Goal: Task Accomplishment & Management: Use online tool/utility

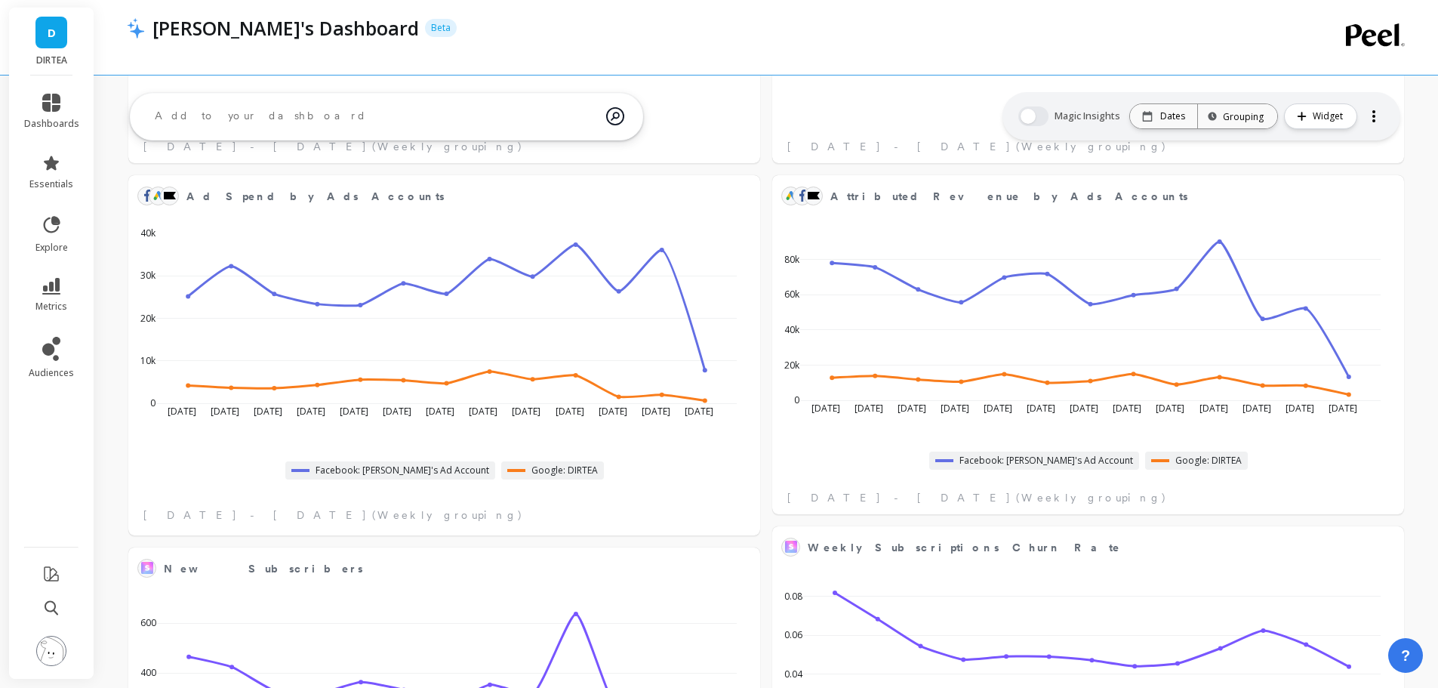
scroll to position [253, 1221]
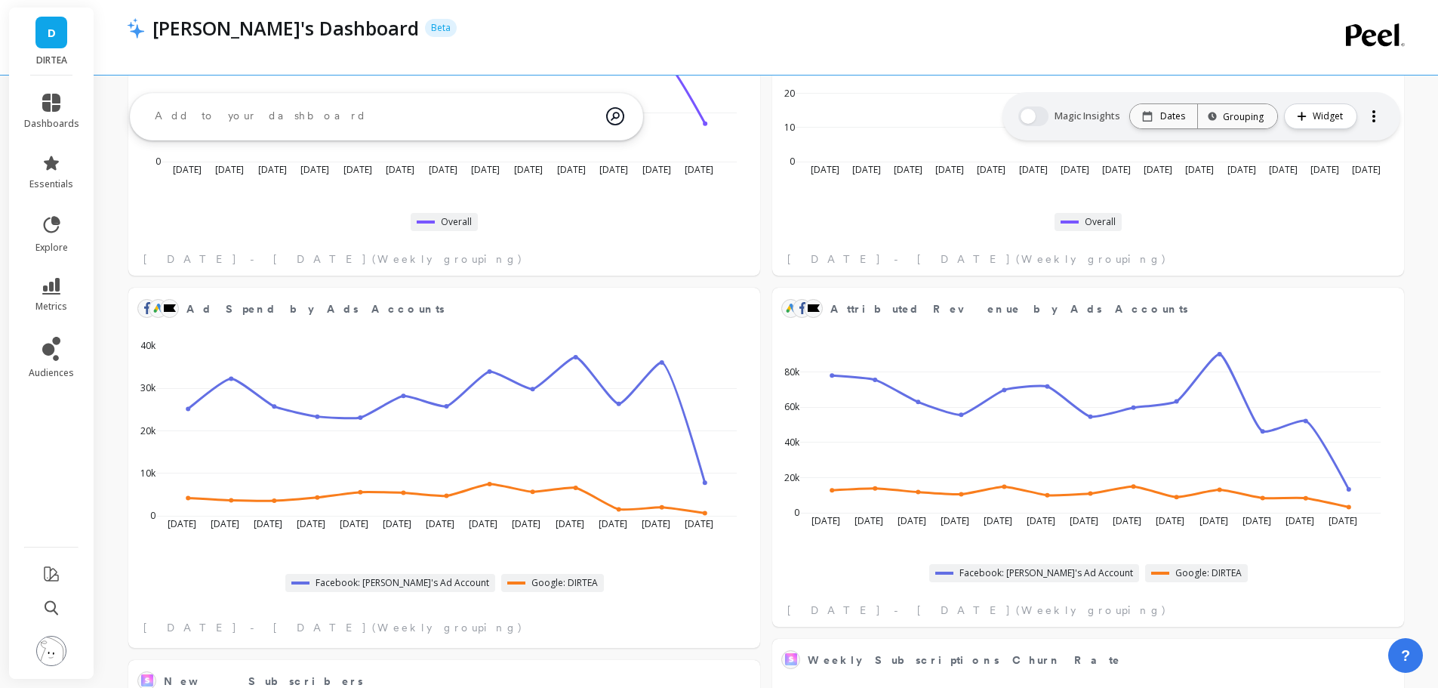
click at [70, 477] on ul "dashboards essentials explore metrics audiences" at bounding box center [51, 307] width 85 height 444
drag, startPoint x: 70, startPoint y: 611, endPoint x: 55, endPoint y: 653, distance: 44.9
click at [66, 614] on li at bounding box center [51, 609] width 85 height 32
click at [55, 654] on img at bounding box center [51, 651] width 30 height 30
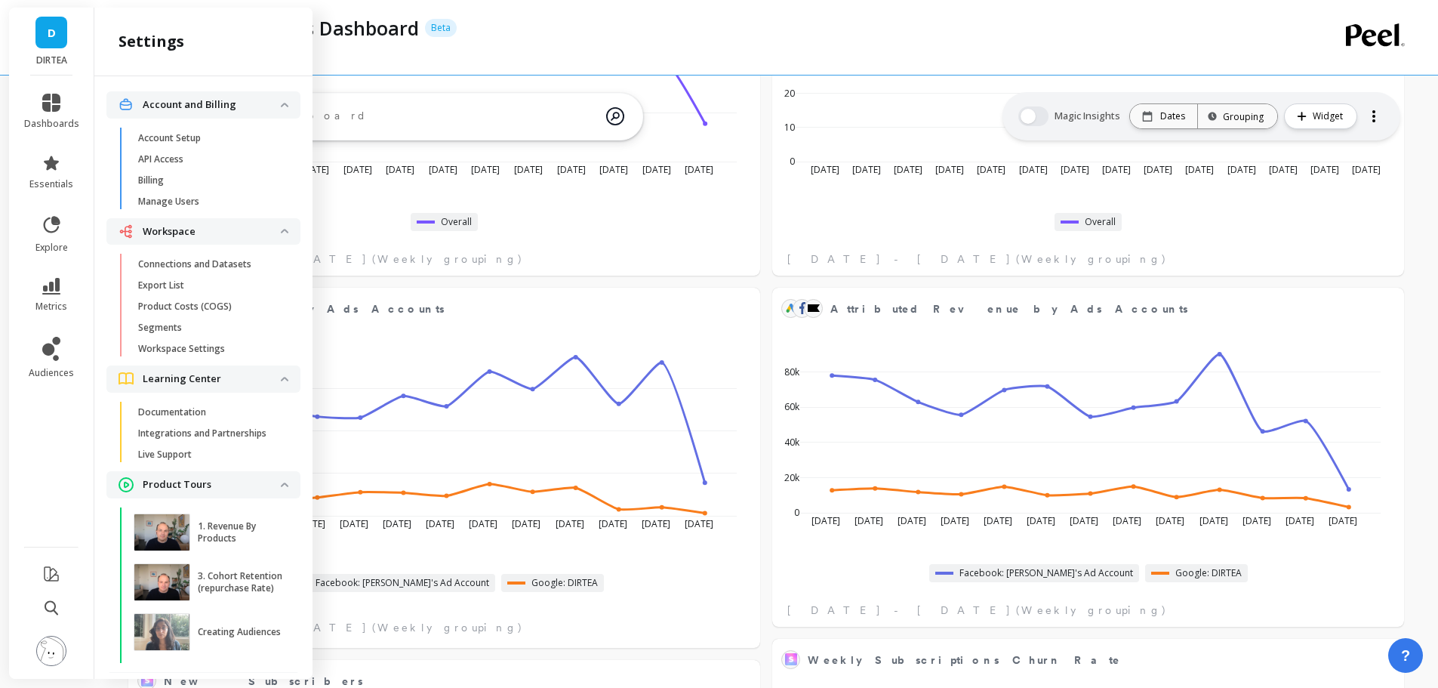
click at [224, 269] on link "Connections and Datasets" at bounding box center [216, 264] width 170 height 21
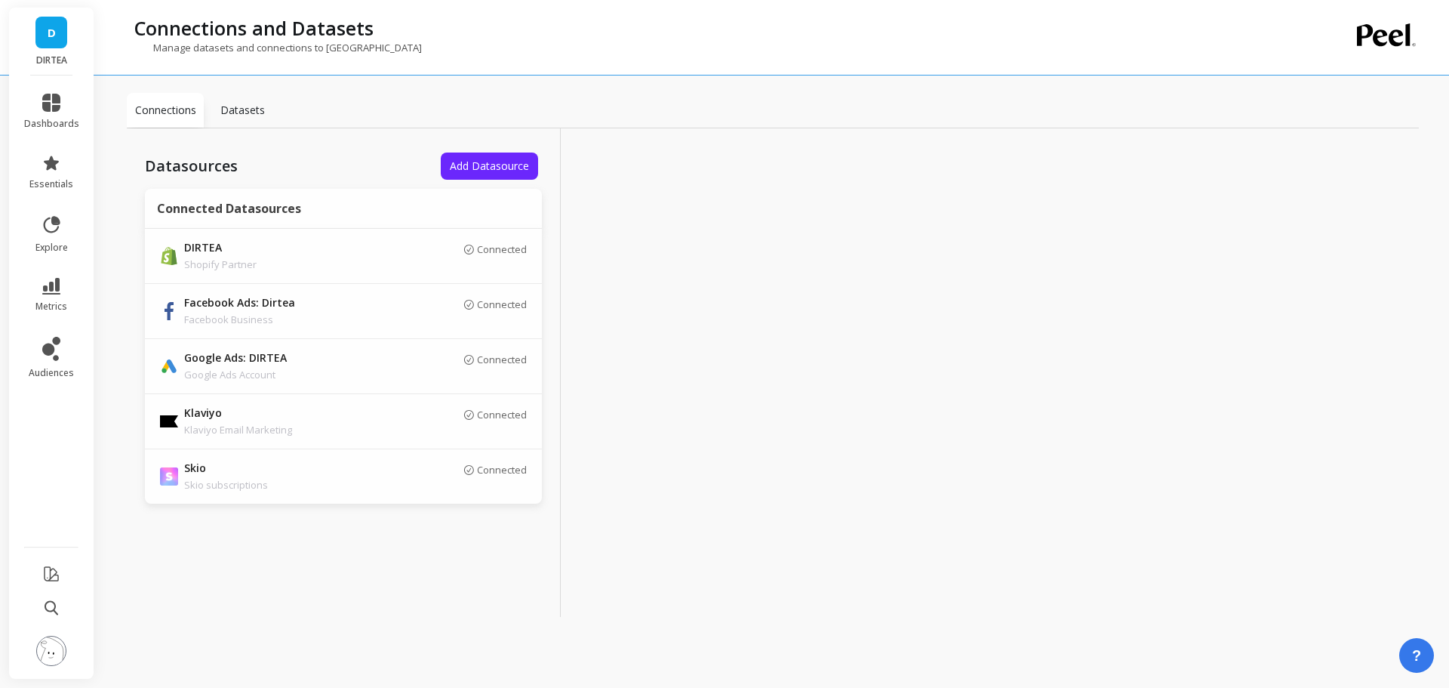
click at [60, 32] on link "D" at bounding box center [51, 33] width 32 height 32
click at [757, 201] on div at bounding box center [778, 372] width 434 height 488
click at [505, 164] on span "Add Datasource" at bounding box center [489, 166] width 79 height 14
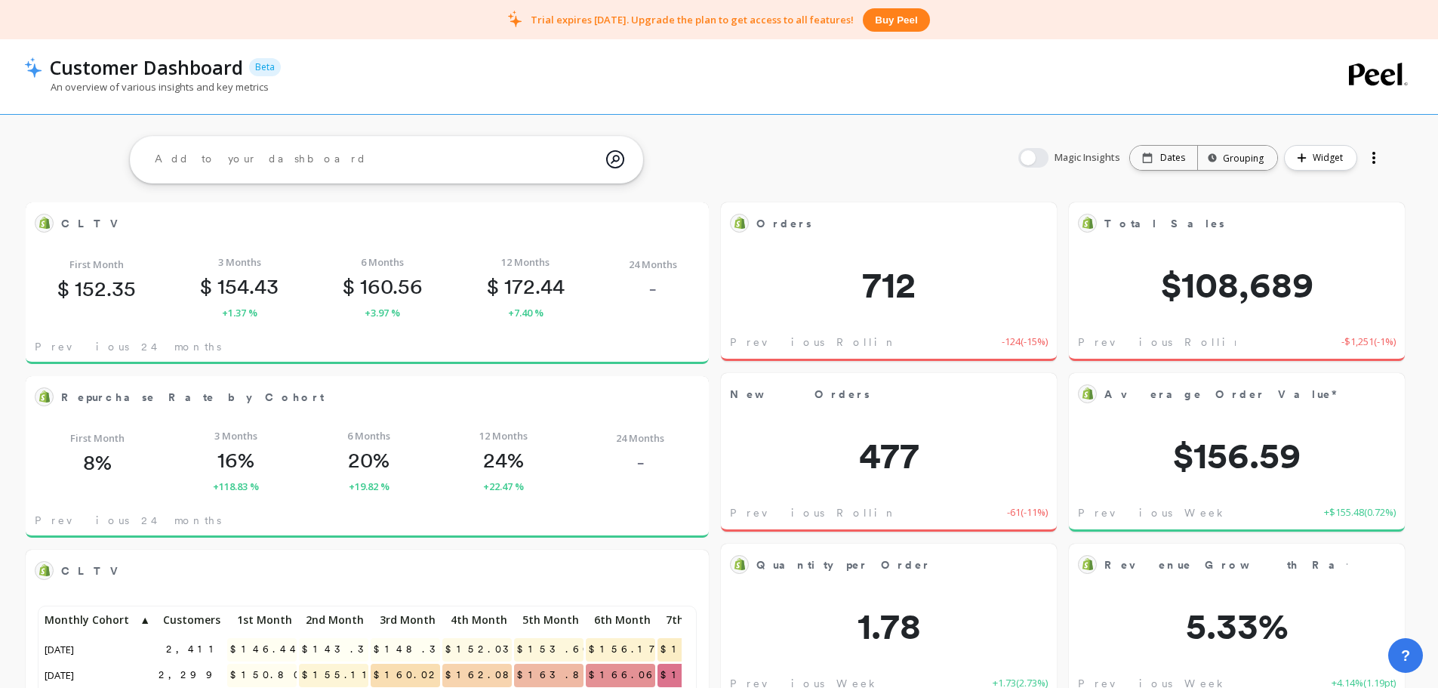
scroll to position [404, 629]
